Goal: Task Accomplishment & Management: Use online tool/utility

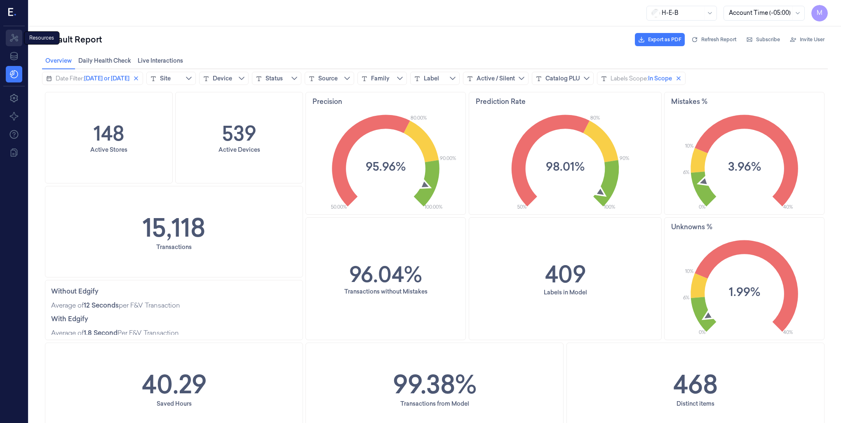
click at [16, 41] on icon at bounding box center [14, 38] width 10 height 10
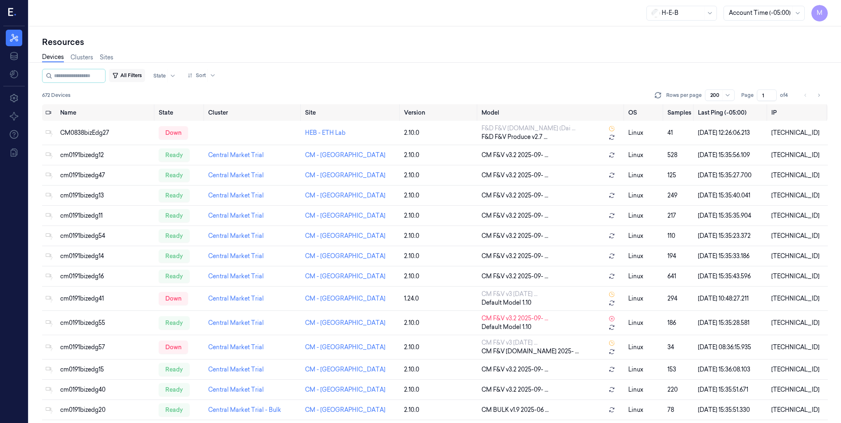
click at [143, 78] on button "All Filters" at bounding box center [127, 75] width 36 height 13
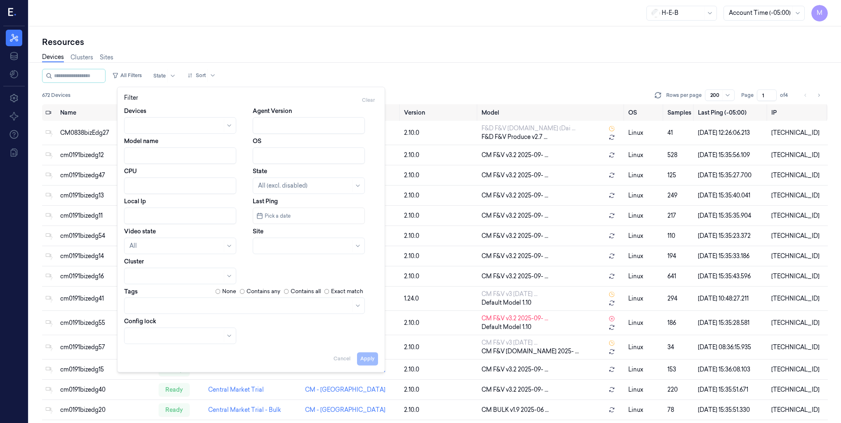
click at [324, 248] on div at bounding box center [304, 246] width 93 height 9
type input "741"
click at [321, 268] on div "HEB 741 - [GEOGRAPHIC_DATA]" at bounding box center [304, 264] width 92 height 9
click at [368, 361] on button "Apply" at bounding box center [367, 358] width 21 height 13
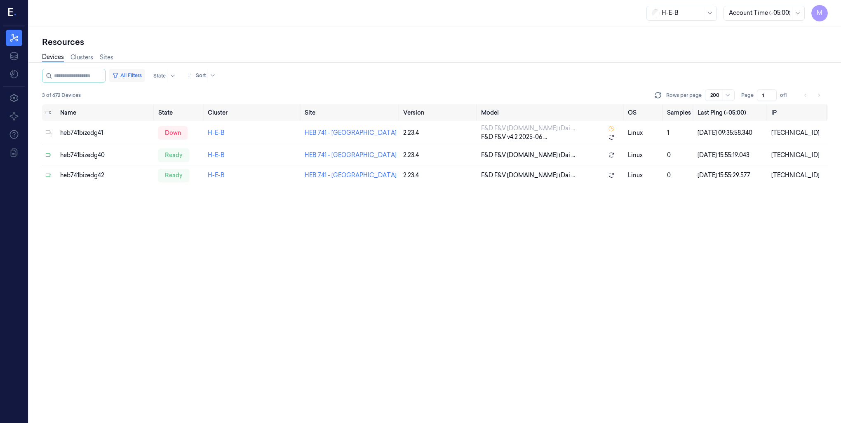
drag, startPoint x: 140, startPoint y: 75, endPoint x: 144, endPoint y: 80, distance: 6.5
click at [140, 75] on button "All Filters" at bounding box center [127, 75] width 36 height 13
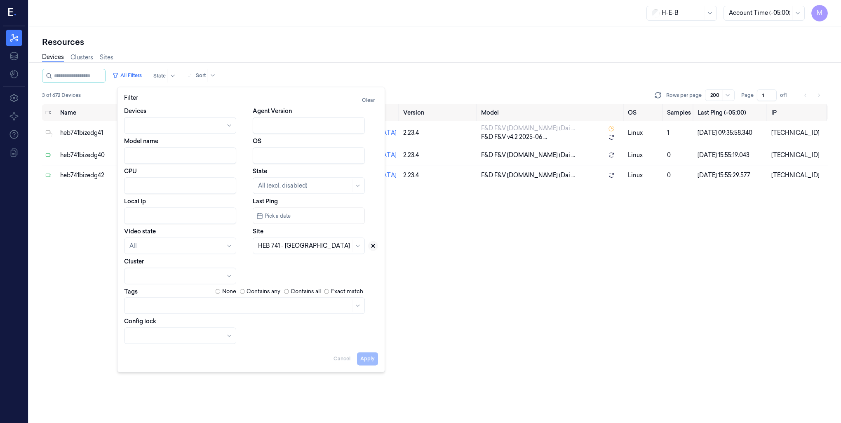
click at [375, 247] on icon at bounding box center [373, 246] width 3 height 3
click at [312, 253] on div at bounding box center [309, 246] width 112 height 16
type input "210"
click at [363, 365] on div "Filter Clear Devices Agent Version Model name OS CPU State All (excl. disabled)…" at bounding box center [251, 230] width 268 height 286
click at [363, 361] on button "Apply" at bounding box center [367, 358] width 21 height 13
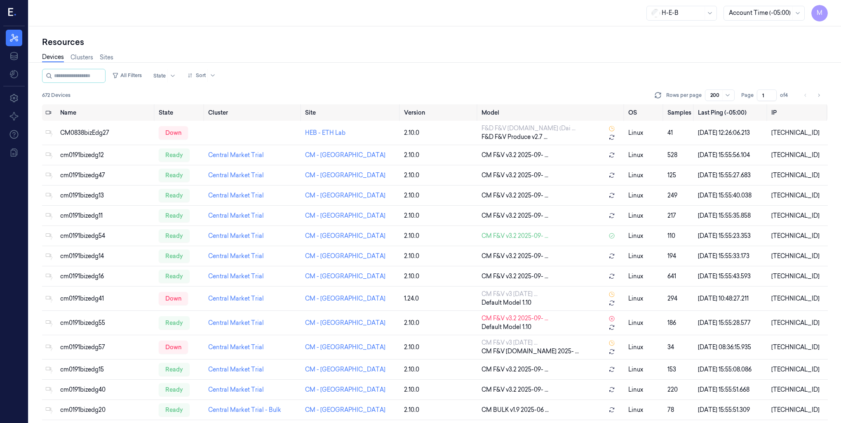
drag, startPoint x: 138, startPoint y: 77, endPoint x: 144, endPoint y: 82, distance: 7.6
click at [138, 76] on button "All Filters" at bounding box center [127, 75] width 36 height 13
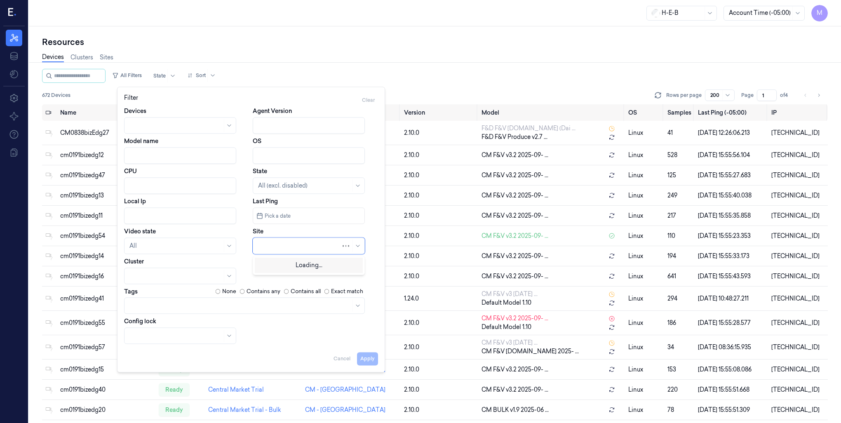
click at [282, 243] on div at bounding box center [299, 246] width 83 height 9
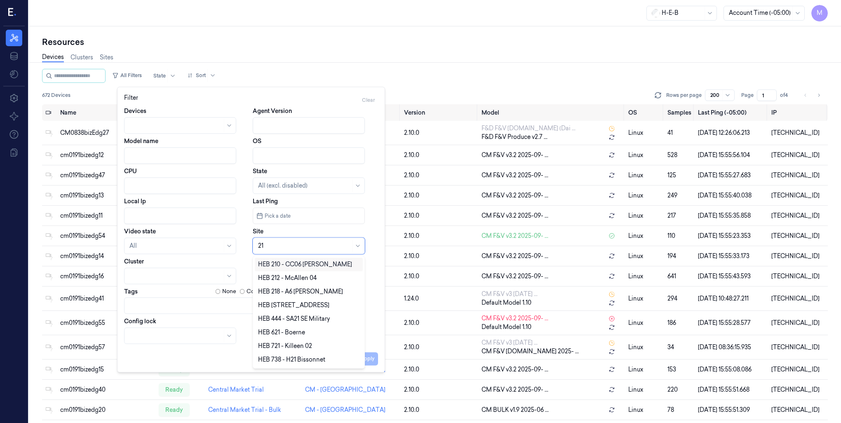
type input "210"
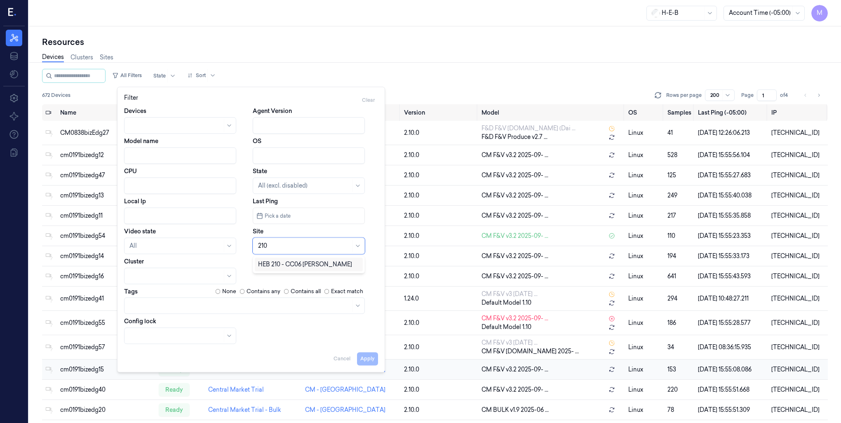
drag, startPoint x: 290, startPoint y: 269, endPoint x: 398, endPoint y: 372, distance: 149.1
click at [292, 270] on div "HEB 210 - CC06 [PERSON_NAME]" at bounding box center [309, 265] width 108 height 14
click at [367, 359] on button "Apply" at bounding box center [367, 358] width 21 height 13
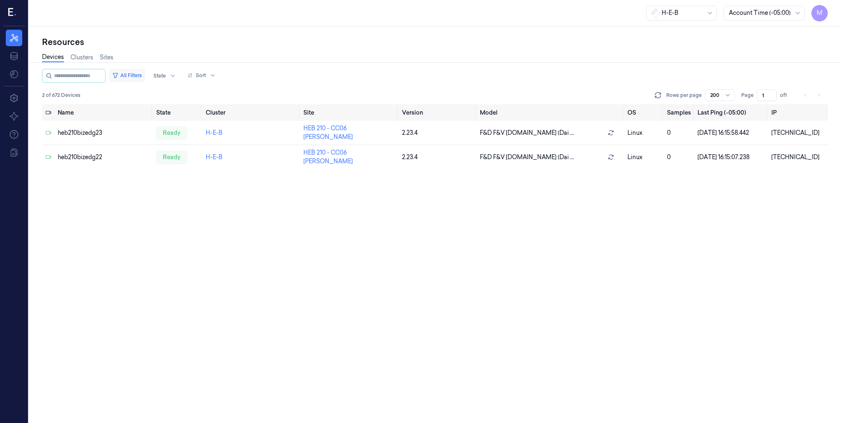
click at [145, 73] on button "All Filters" at bounding box center [127, 75] width 36 height 13
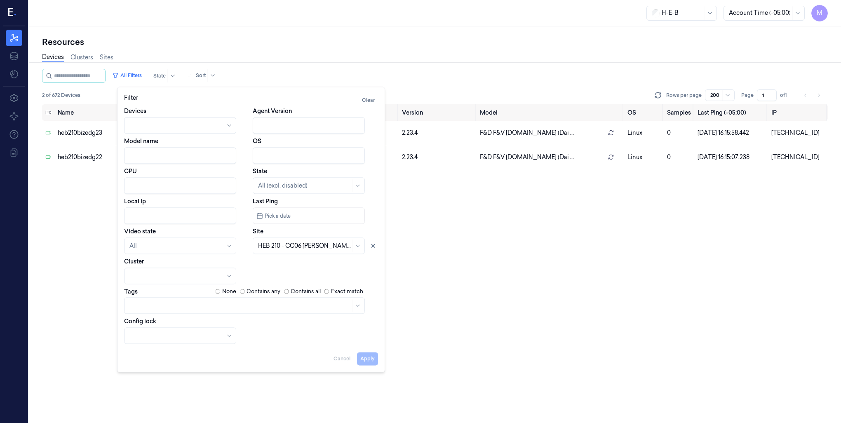
click at [449, 19] on div "H-E-B Account Time (-05:00) M" at bounding box center [435, 13] width 813 height 26
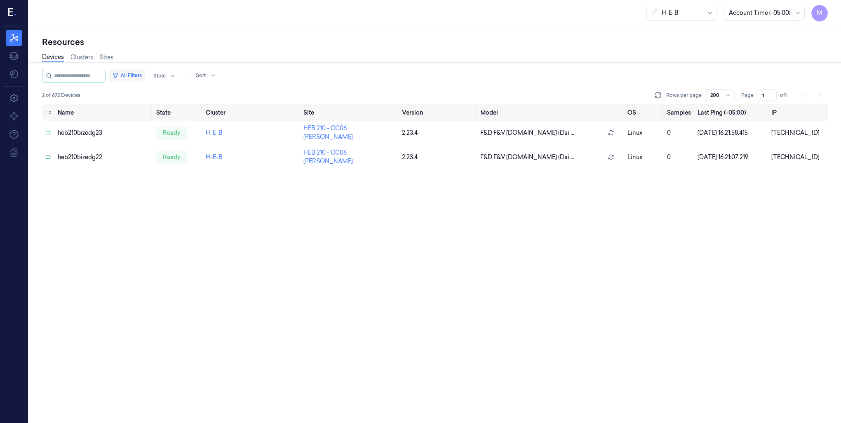
click at [139, 75] on button "All Filters" at bounding box center [127, 75] width 36 height 13
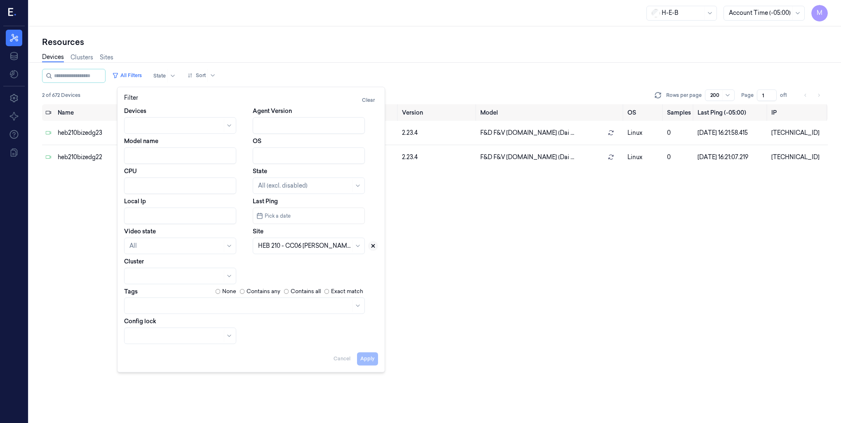
click at [374, 246] on icon at bounding box center [373, 246] width 6 height 6
click at [288, 245] on div at bounding box center [299, 246] width 83 height 9
type input "233"
click at [295, 268] on div "HEB 233 - [GEOGRAPHIC_DATA]" at bounding box center [304, 264] width 93 height 9
click at [366, 360] on button "Apply" at bounding box center [367, 358] width 21 height 13
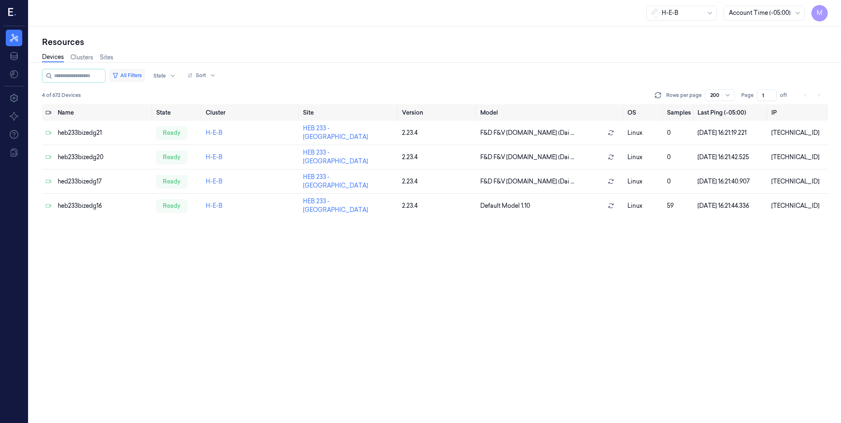
click at [145, 73] on button "All Filters" at bounding box center [127, 75] width 36 height 13
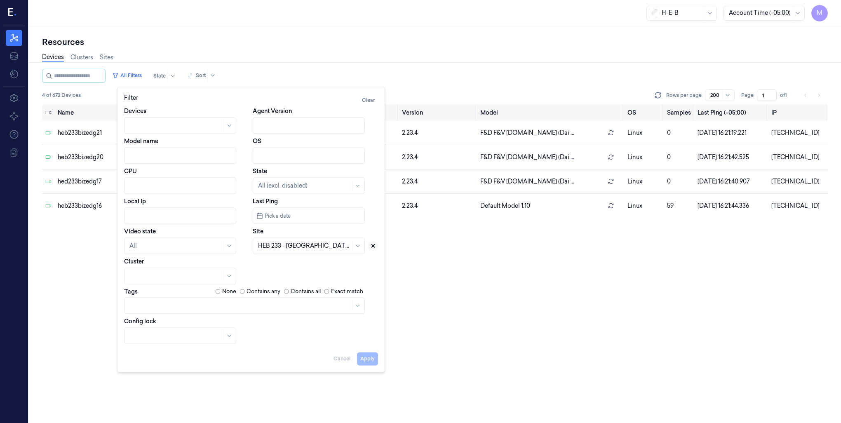
click at [373, 247] on icon at bounding box center [373, 246] width 6 height 6
click at [299, 242] on div at bounding box center [304, 246] width 93 height 9
type input "292"
click at [295, 267] on div "HEB 292 - [GEOGRAPHIC_DATA]" at bounding box center [304, 264] width 93 height 9
click at [367, 359] on button "Apply" at bounding box center [367, 358] width 21 height 13
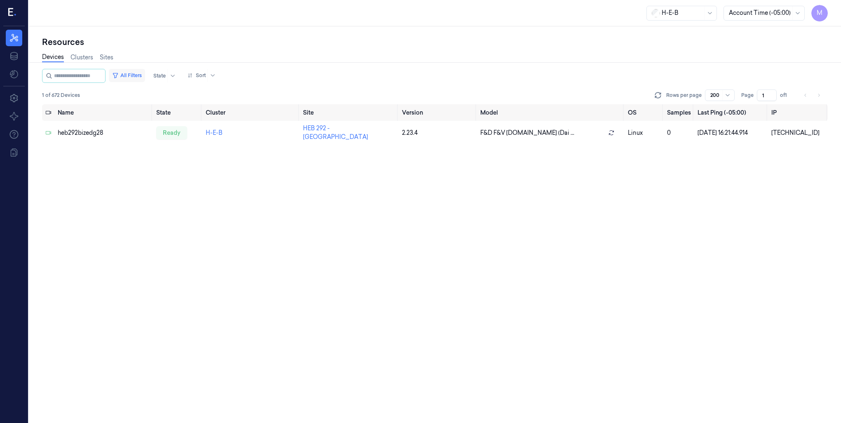
click at [135, 73] on button "All Filters" at bounding box center [127, 75] width 36 height 13
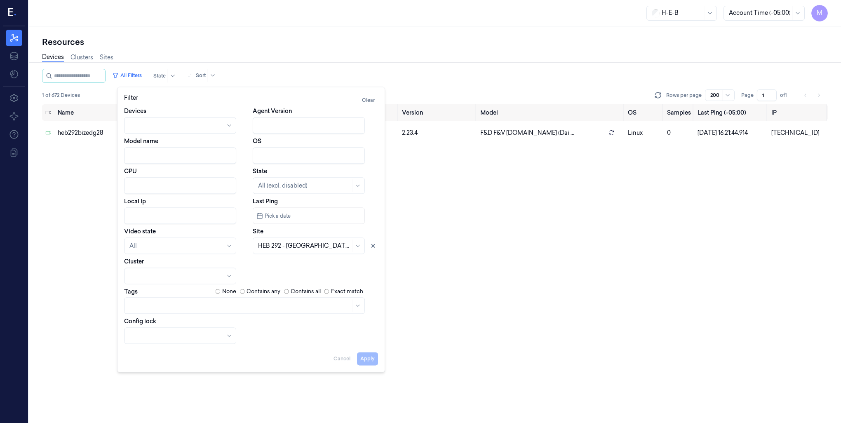
click at [137, 214] on input "Local Ip" at bounding box center [180, 215] width 112 height 16
click at [375, 245] on icon at bounding box center [373, 246] width 6 height 6
click at [367, 361] on button "Apply" at bounding box center [367, 358] width 21 height 13
type input "[DATE]"
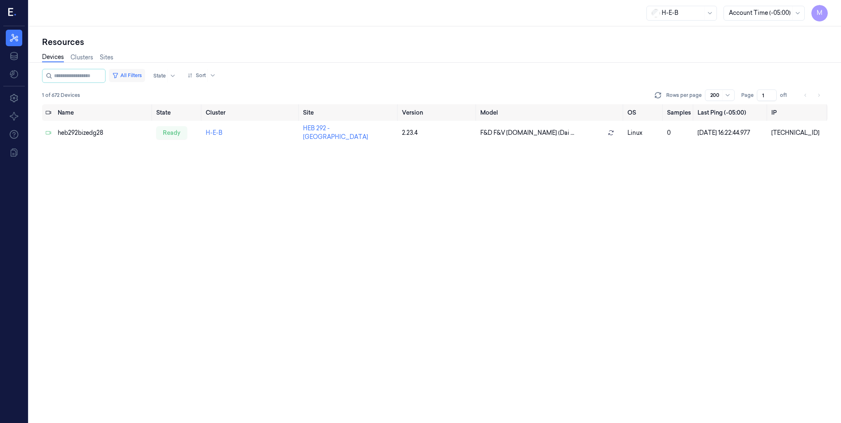
click at [145, 75] on button "All Filters" at bounding box center [127, 75] width 36 height 13
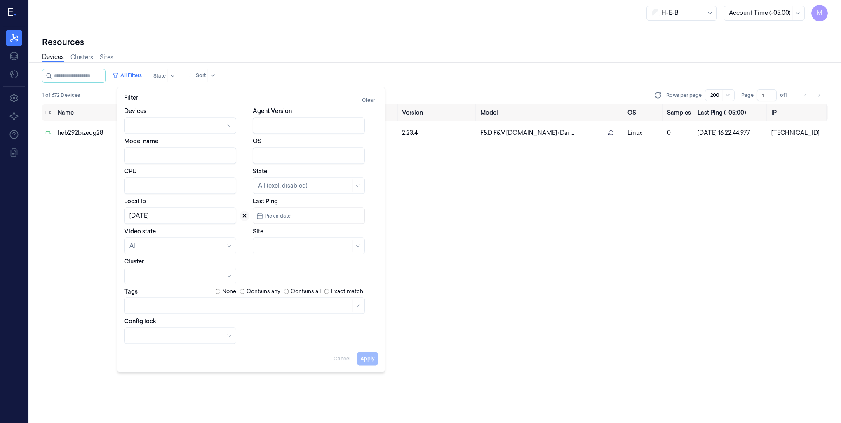
click at [244, 218] on icon at bounding box center [245, 216] width 6 height 6
click at [264, 248] on div at bounding box center [304, 246] width 93 height 9
type input "760"
click at [291, 270] on div "HEB 760 - Manvel" at bounding box center [309, 265] width 108 height 14
click at [372, 358] on button "Apply" at bounding box center [367, 358] width 21 height 13
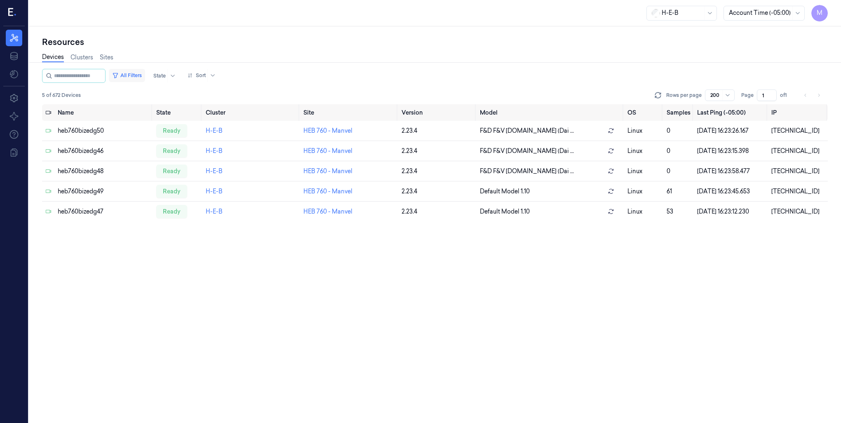
click at [134, 75] on button "All Filters" at bounding box center [127, 75] width 36 height 13
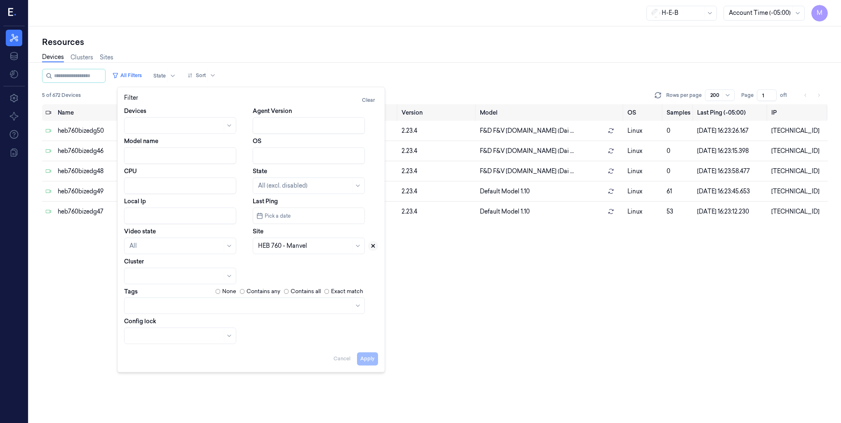
click at [376, 245] on icon at bounding box center [373, 246] width 6 height 6
click at [328, 249] on div at bounding box center [304, 246] width 93 height 9
type input "697"
click at [306, 266] on div "HEB 697 - League City" at bounding box center [288, 264] width 61 height 9
click at [368, 357] on button "Apply" at bounding box center [367, 358] width 21 height 13
